Goal: Task Accomplishment & Management: Manage account settings

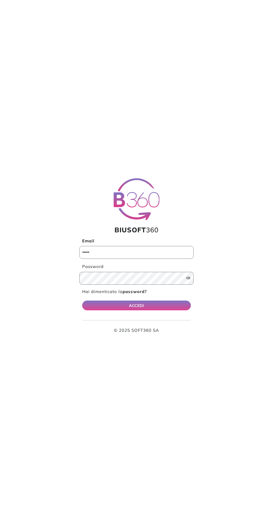
click at [161, 253] on input "Email" at bounding box center [136, 252] width 114 height 13
type input "**********"
click at [82, 301] on button "ACCEDI" at bounding box center [136, 306] width 109 height 10
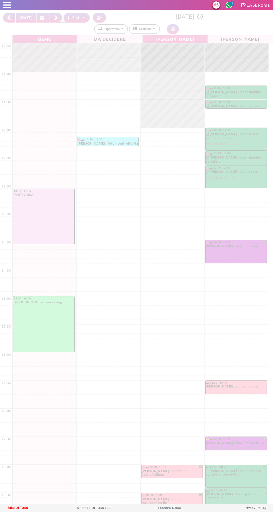
select select "*"
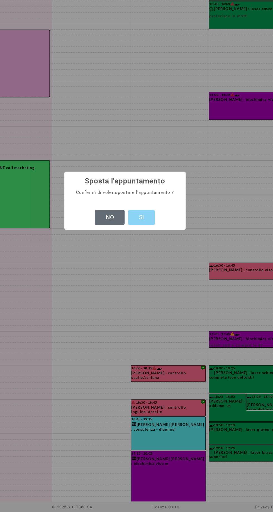
click at [115, 267] on button "NO" at bounding box center [124, 270] width 25 height 13
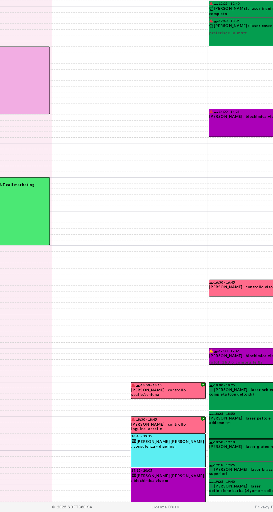
scroll to position [73, 0]
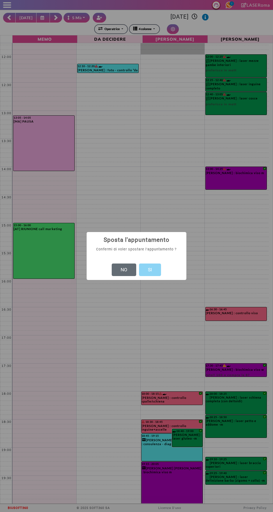
click at [124, 272] on button "NO" at bounding box center [124, 270] width 25 height 13
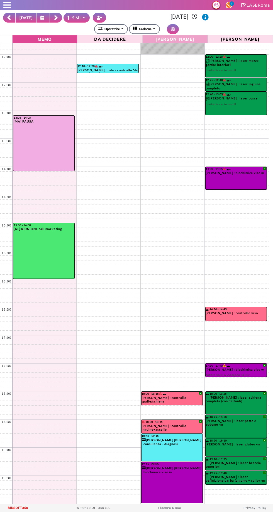
click at [165, 36] on th "[PERSON_NAME]" at bounding box center [175, 39] width 65 height 8
select select "*"
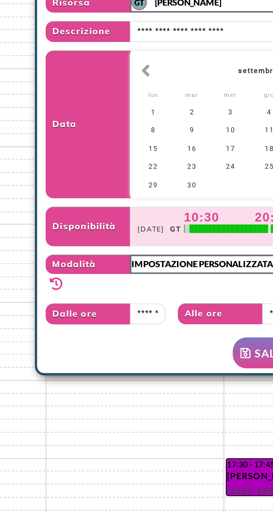
select select "*"
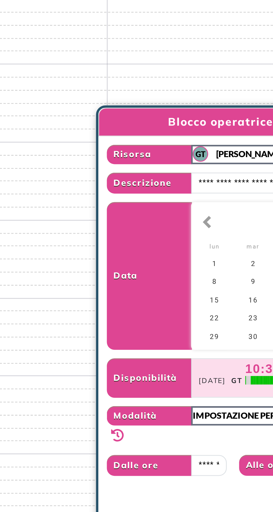
click at [156, 269] on span "Data" at bounding box center [155, 243] width 31 height 53
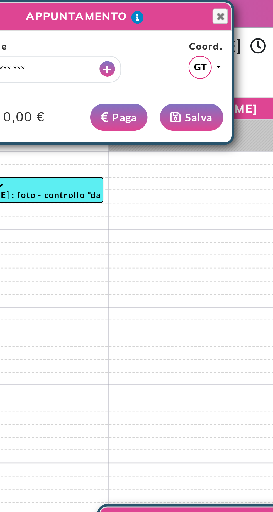
click at [179, 12] on div "**********" at bounding box center [136, 31] width 97 height 40
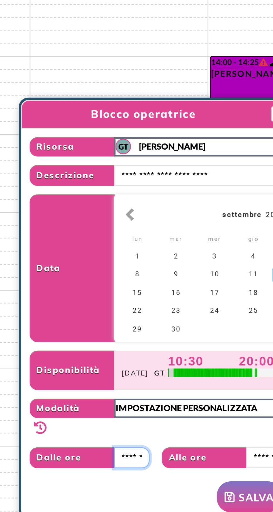
click at [179, 315] on input "text" at bounding box center [177, 312] width 13 height 8
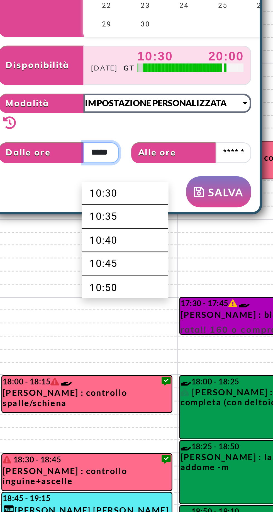
scroll to position [0, 0]
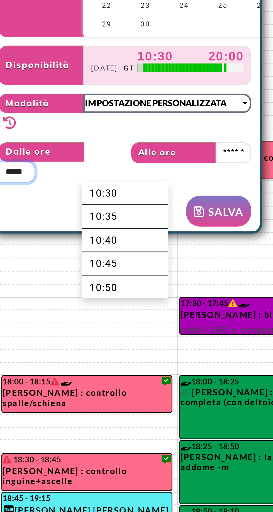
type input "*****"
click at [224, 315] on input "text" at bounding box center [224, 312] width 13 height 8
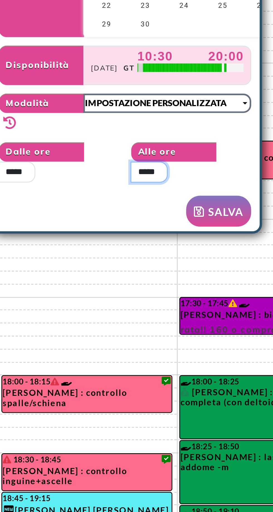
type input "*****"
click at [166, 330] on div "RIMUOVI SALVA" at bounding box center [185, 332] width 91 height 11
click at [224, 336] on button "SALVA" at bounding box center [219, 332] width 23 height 11
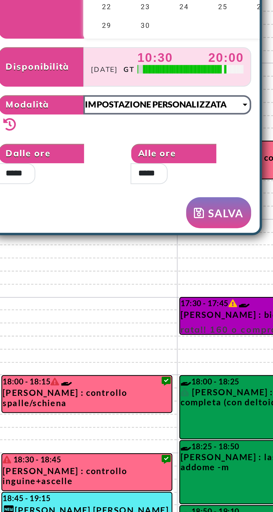
click at [223, 332] on button "SALVA" at bounding box center [219, 332] width 23 height 11
click at [223, 333] on button "SALVA" at bounding box center [219, 332] width 23 height 11
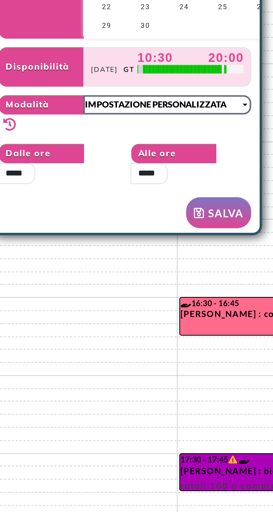
scroll to position [14, 0]
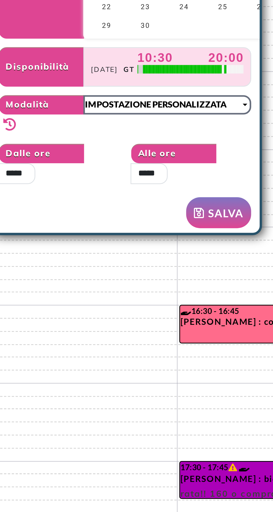
click at [200, 421] on td at bounding box center [140, 420] width 256 height 5
select select "*"
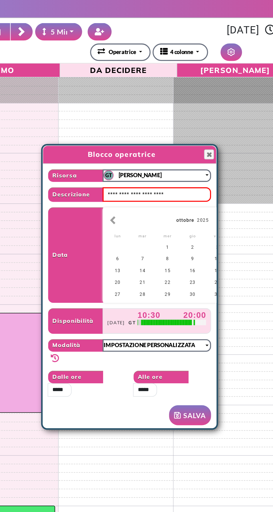
click at [151, 232] on button "SALVA" at bounding box center [149, 231] width 23 height 11
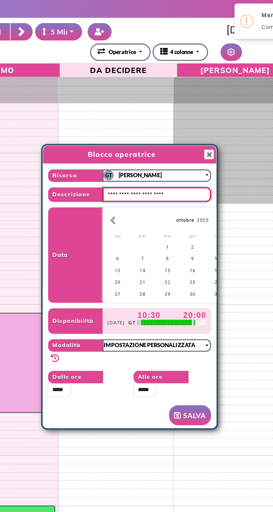
click at [146, 113] on input "text" at bounding box center [131, 109] width 60 height 8
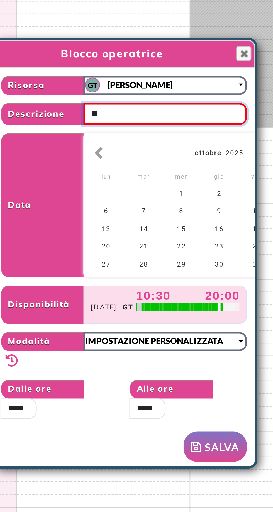
type input "*"
type input "*****"
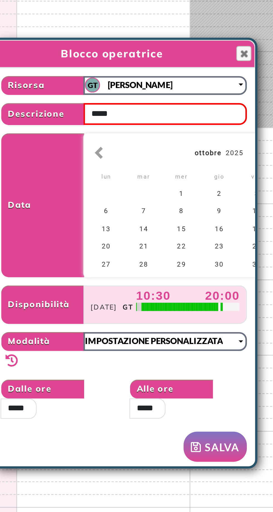
click at [153, 230] on button "SALVA" at bounding box center [149, 231] width 23 height 11
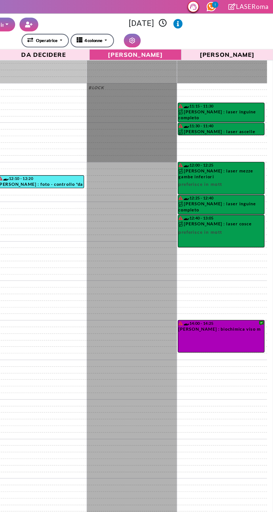
scroll to position [73, 0]
